Goal: Information Seeking & Learning: Learn about a topic

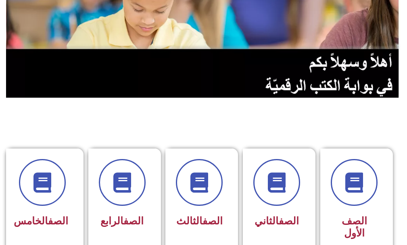
scroll to position [121, 0]
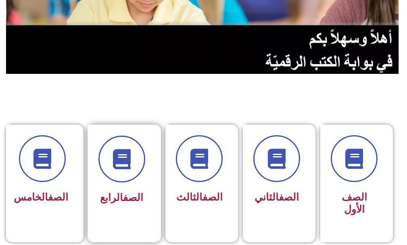
click at [136, 193] on link "الصف" at bounding box center [133, 198] width 20 height 12
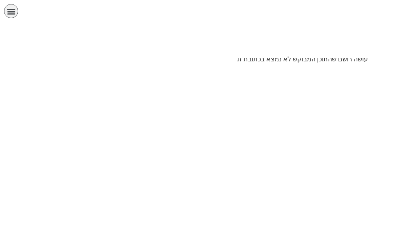
click at [11, 10] on icon "כפתור פתיחת תפריט" at bounding box center [11, 11] width 9 height 9
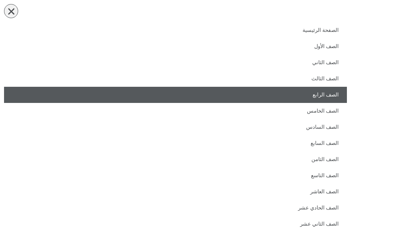
click at [338, 94] on link "الصف الرابع" at bounding box center [175, 95] width 343 height 16
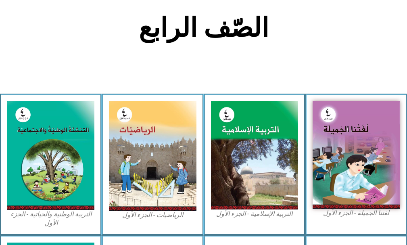
scroll to position [202, 0]
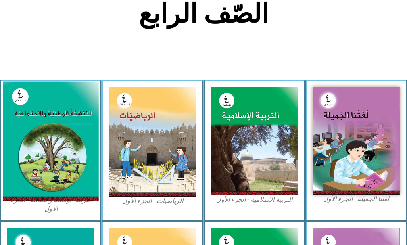
click at [75, 168] on img at bounding box center [51, 141] width 96 height 120
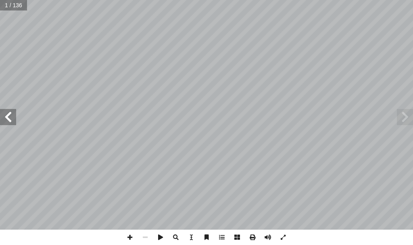
click at [12, 124] on span at bounding box center [8, 117] width 16 height 16
click at [12, 117] on span at bounding box center [8, 117] width 16 height 16
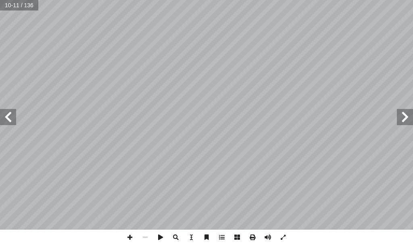
click at [12, 117] on span at bounding box center [8, 117] width 16 height 16
click at [405, 119] on span at bounding box center [405, 117] width 16 height 16
click at [126, 235] on span at bounding box center [129, 236] width 15 height 15
click at [226, 54] on html "الصفحة الرئيسية الصف الأول الصف الثاني الصف الثالث الصف الرابع الصف الخامس الصف…" at bounding box center [206, 27] width 413 height 54
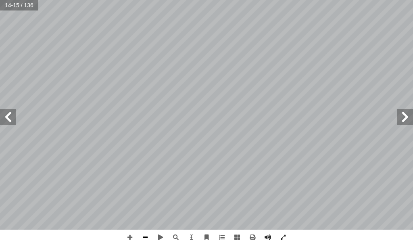
click at [144, 237] on span at bounding box center [144, 236] width 15 height 15
click at [407, 118] on span at bounding box center [405, 117] width 16 height 16
click at [148, 237] on span at bounding box center [144, 236] width 15 height 15
click at [129, 235] on span at bounding box center [129, 236] width 15 height 15
click at [402, 117] on span at bounding box center [405, 117] width 16 height 16
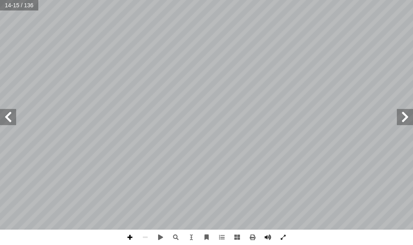
click at [129, 237] on span at bounding box center [129, 236] width 15 height 15
click at [9, 117] on span at bounding box center [8, 117] width 16 height 16
click at [140, 235] on span at bounding box center [144, 236] width 15 height 15
click at [9, 120] on span at bounding box center [8, 117] width 16 height 16
click at [8, 116] on span at bounding box center [8, 117] width 16 height 16
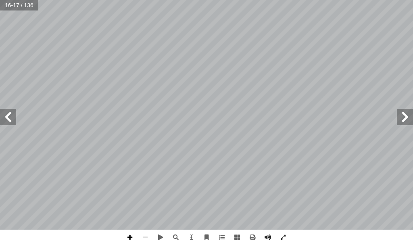
click at [131, 236] on span at bounding box center [129, 236] width 15 height 15
click at [22, 54] on html "الصفحة الرئيسية الصف الأول الصف الثاني الصف الثالث الصف الرابع الصف الخامس الصف…" at bounding box center [206, 27] width 413 height 54
click at [129, 233] on span at bounding box center [129, 236] width 15 height 15
click at [171, 232] on div "١٢ وا، ُ ان َ ك ٍ �د َ � ْ و � ا ْ ن ِ م ٍ يع ِ ج ْ ش َ ت ُ ات َ اف َ ت ُ ه ِ ة…" at bounding box center [206, 122] width 413 height 245
click at [127, 237] on span at bounding box center [129, 236] width 15 height 15
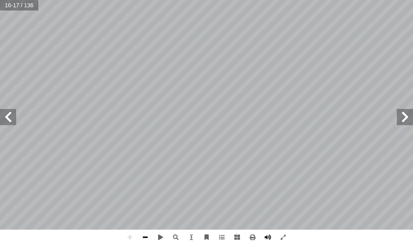
click at [149, 234] on span at bounding box center [144, 236] width 15 height 15
click at [150, 233] on span at bounding box center [144, 236] width 15 height 15
click at [8, 119] on span at bounding box center [8, 117] width 16 height 16
click at [7, 114] on span at bounding box center [8, 117] width 16 height 16
click at [13, 116] on span at bounding box center [8, 117] width 16 height 16
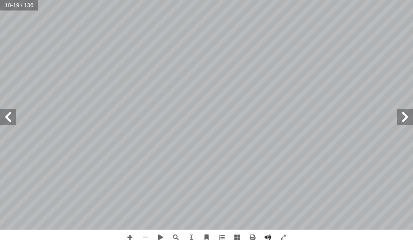
click at [404, 122] on span at bounding box center [405, 117] width 16 height 16
click at [8, 115] on span at bounding box center [8, 117] width 16 height 16
click at [128, 236] on span at bounding box center [129, 236] width 15 height 15
click at [10, 117] on span at bounding box center [8, 117] width 16 height 16
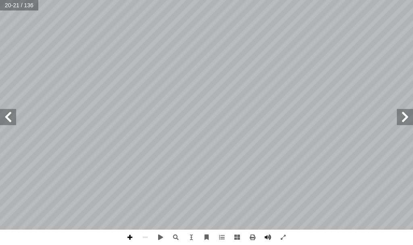
click at [127, 237] on span at bounding box center [129, 236] width 15 height 15
drag, startPoint x: 128, startPoint y: 236, endPoint x: 135, endPoint y: 232, distance: 8.2
click at [135, 232] on span at bounding box center [129, 236] width 15 height 15
click at [8, 119] on span at bounding box center [8, 117] width 16 height 16
click at [12, 118] on span at bounding box center [8, 117] width 16 height 16
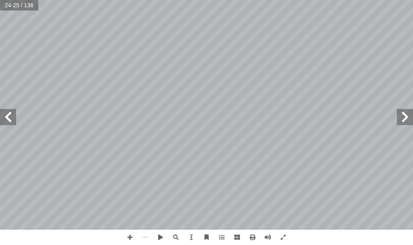
click at [401, 115] on span at bounding box center [405, 117] width 16 height 16
drag, startPoint x: 8, startPoint y: 115, endPoint x: 14, endPoint y: 108, distance: 8.3
click at [14, 109] on span at bounding box center [8, 117] width 16 height 16
click at [129, 237] on span at bounding box center [129, 236] width 15 height 15
click at [131, 237] on span at bounding box center [129, 236] width 15 height 15
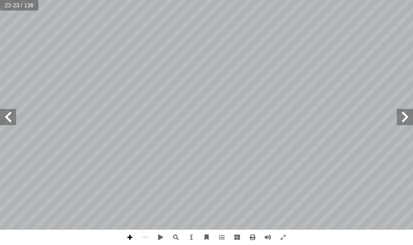
click at [131, 237] on span at bounding box center [129, 236] width 15 height 15
click at [131, 235] on span at bounding box center [129, 236] width 15 height 15
click at [145, 235] on span at bounding box center [144, 236] width 15 height 15
click at [126, 238] on span at bounding box center [129, 236] width 15 height 15
click at [14, 117] on span at bounding box center [8, 117] width 16 height 16
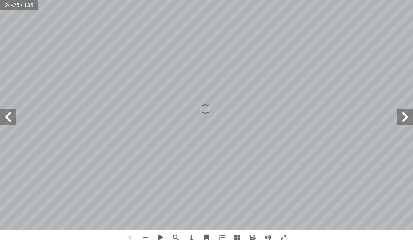
click at [118, 54] on html "الصفحة الرئيسية الصف الأول الصف الثاني الصف الثالث الصف الرابع الصف الخامس الصف…" at bounding box center [206, 27] width 413 height 54
click at [149, 238] on span at bounding box center [144, 236] width 15 height 15
